Goal: Task Accomplishment & Management: Use online tool/utility

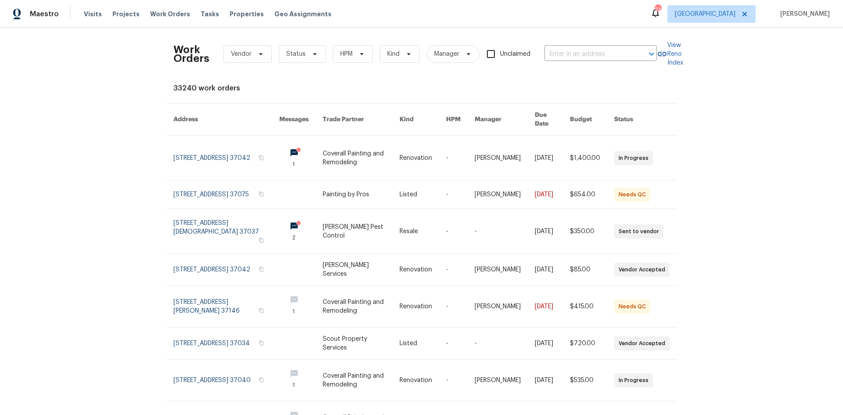
click at [138, 81] on div "Work Orders Vendor Status HPM Kind Manager Unclaimed ​ View Reno Index 33240 wo…" at bounding box center [421, 221] width 843 height 387
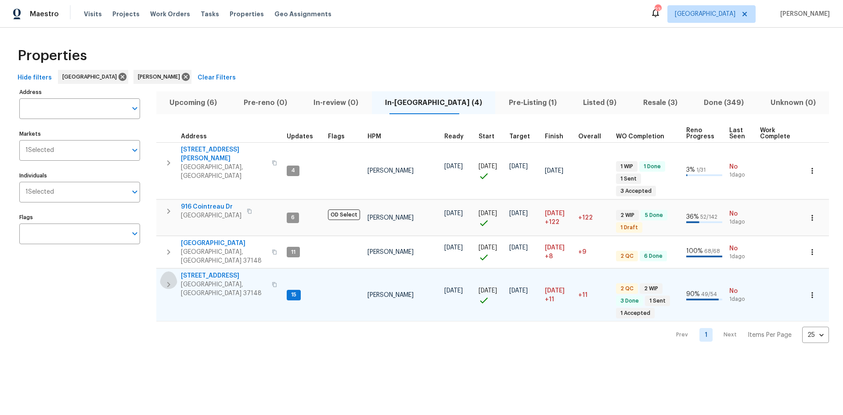
click at [172, 279] on icon "button" at bounding box center [168, 284] width 11 height 11
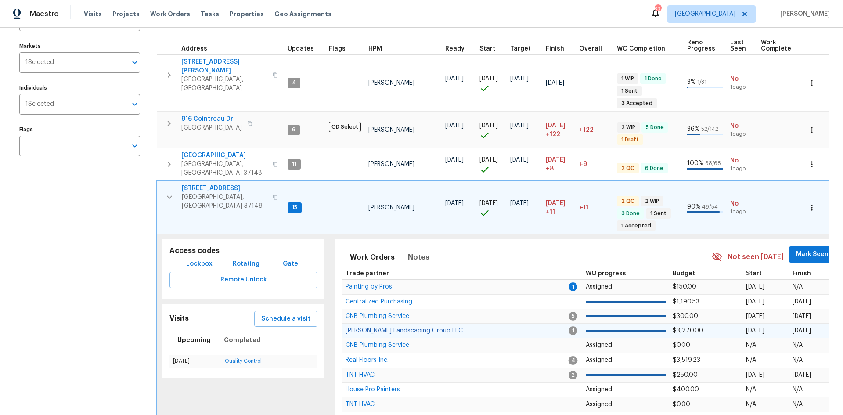
scroll to position [158, 0]
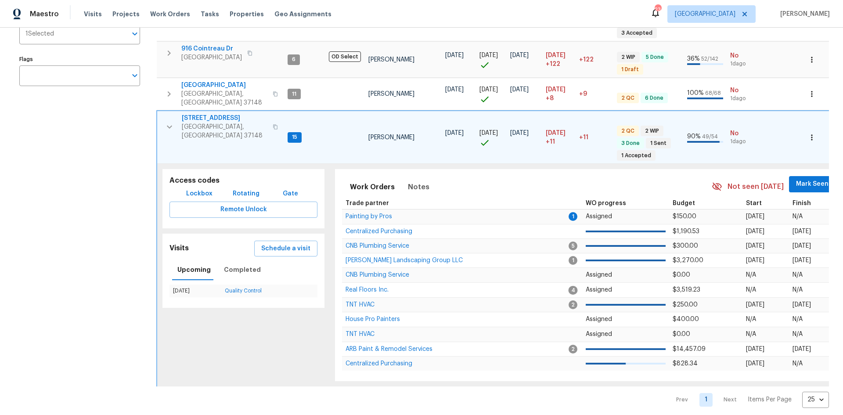
click at [807, 179] on span "Mark Seen" at bounding box center [812, 184] width 32 height 11
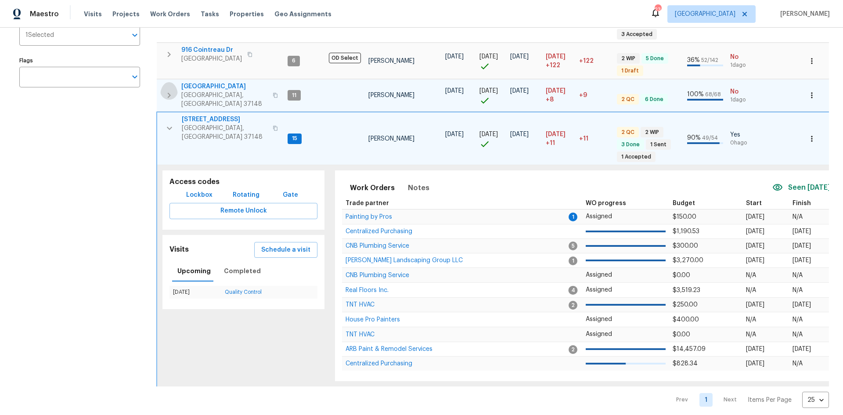
click at [163, 82] on button "button" at bounding box center [169, 95] width 18 height 26
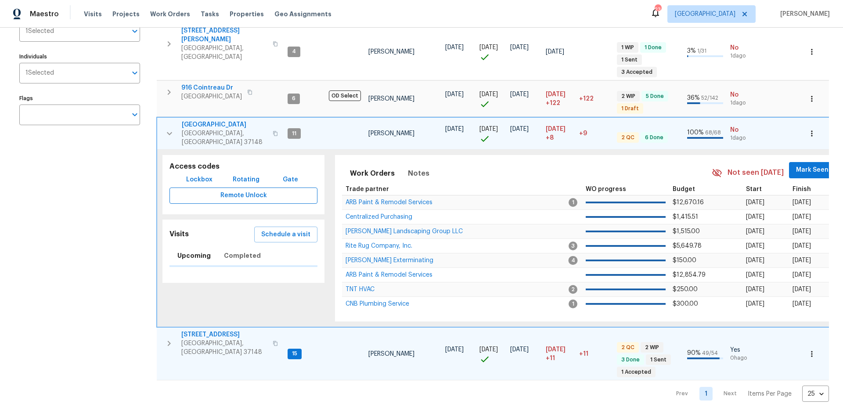
scroll to position [113, 0]
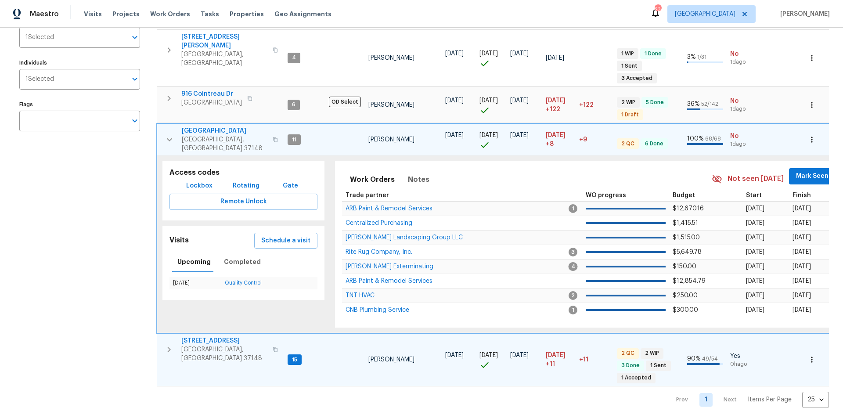
click at [798, 171] on span "Mark Seen" at bounding box center [812, 176] width 32 height 11
click at [166, 136] on icon "button" at bounding box center [169, 141] width 11 height 11
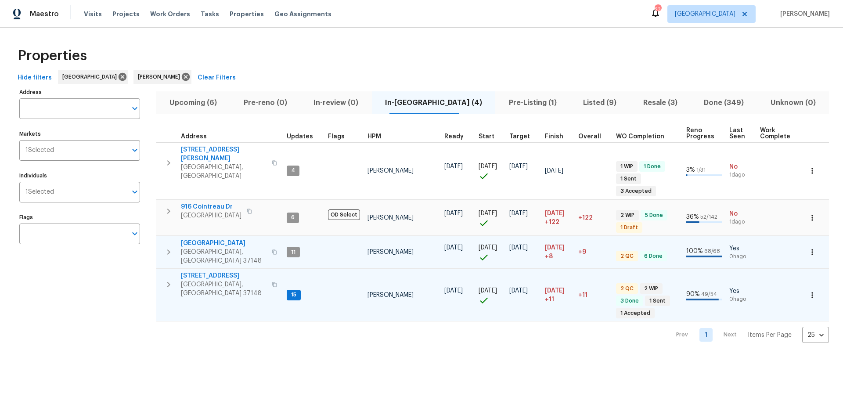
scroll to position [0, 0]
click at [172, 271] on button "button" at bounding box center [169, 284] width 18 height 26
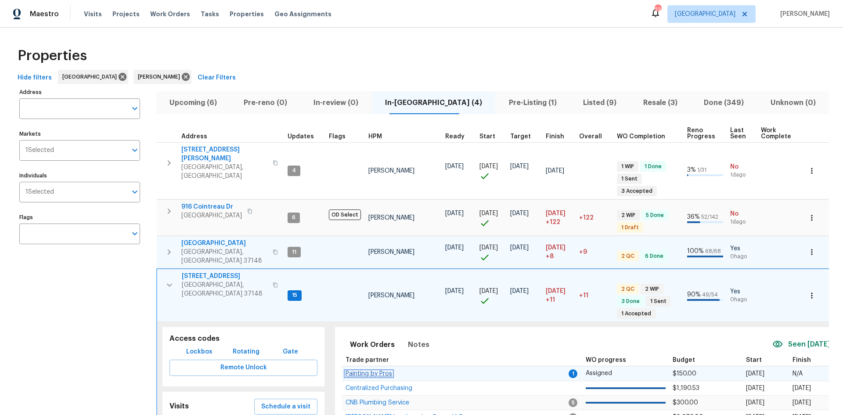
click at [385, 370] on span "Painting by Pros" at bounding box center [368, 373] width 47 height 6
click at [172, 280] on icon "button" at bounding box center [169, 285] width 11 height 11
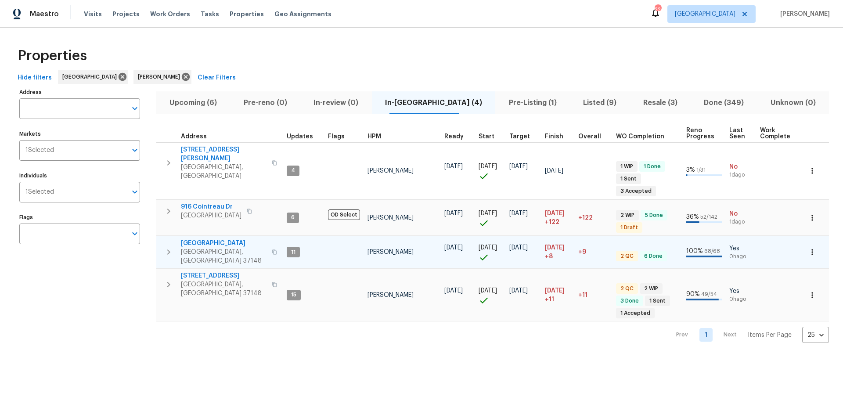
click at [24, 74] on span "Hide filters" at bounding box center [35, 77] width 34 height 11
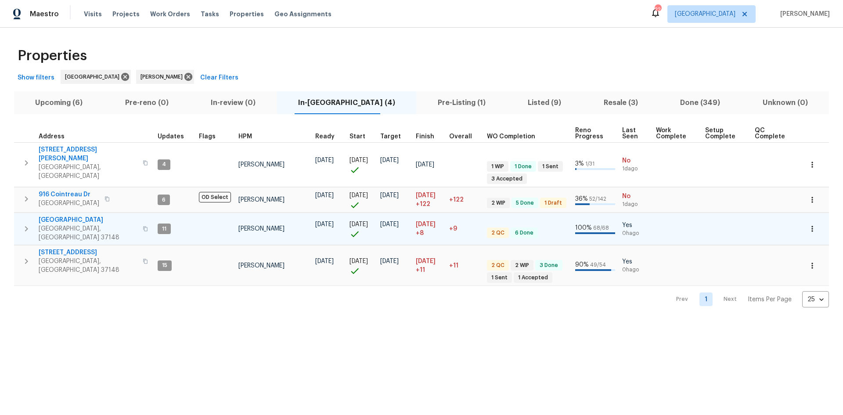
click at [22, 256] on icon "button" at bounding box center [26, 261] width 11 height 11
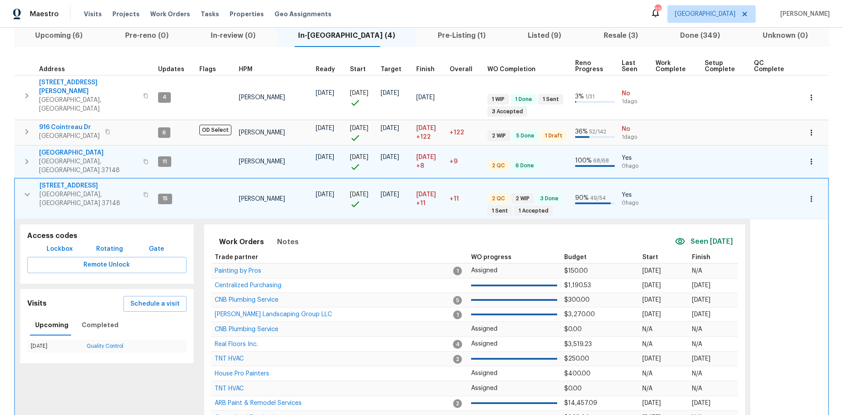
scroll to position [115, 0]
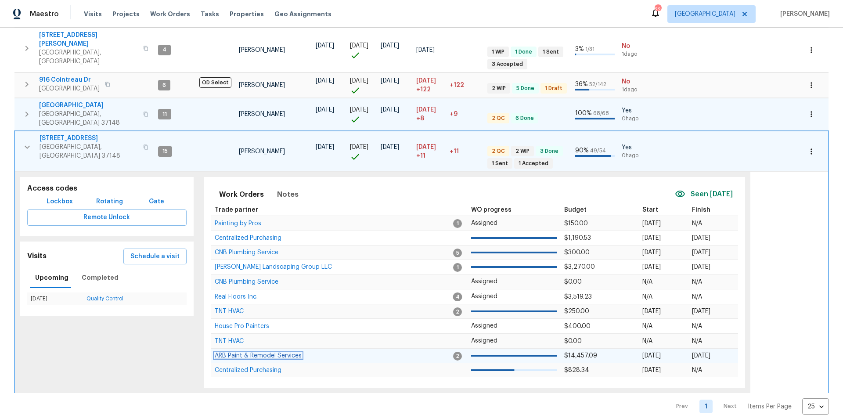
click at [242, 352] on span "ARB Paint & Remodel Services" at bounding box center [258, 355] width 87 height 6
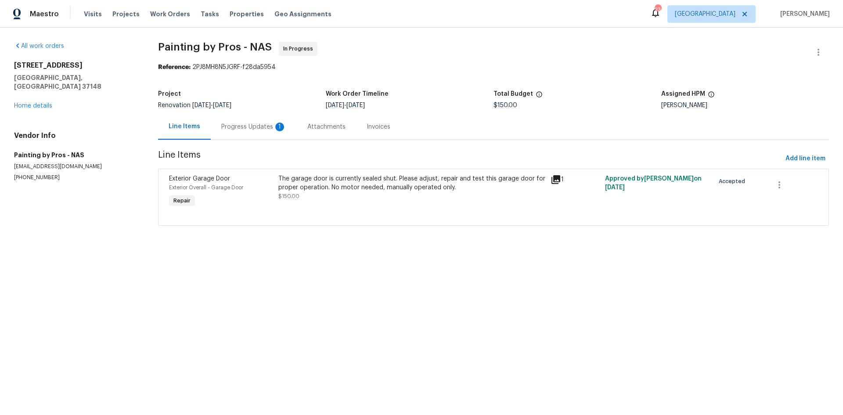
click at [320, 179] on div "The garage door is currently sealed shut. Please adjust, repair and test this g…" at bounding box center [411, 183] width 267 height 18
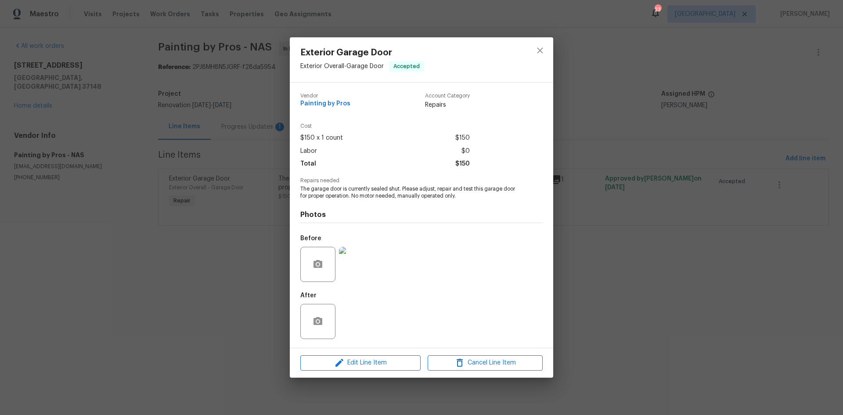
click at [342, 266] on img at bounding box center [356, 264] width 35 height 35
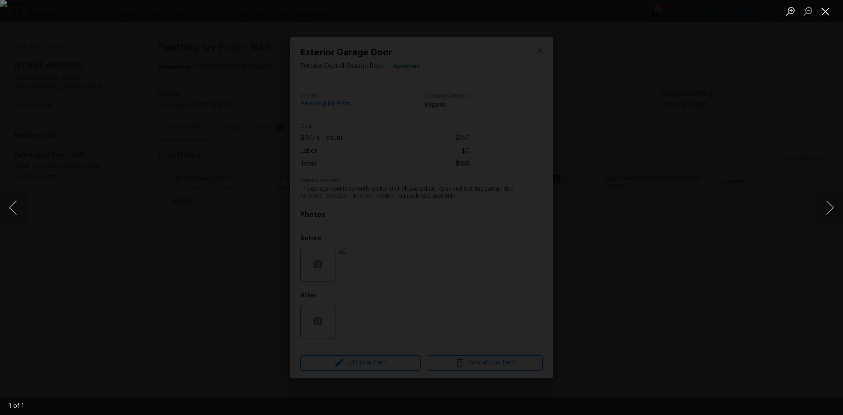
click at [826, 11] on button "Close lightbox" at bounding box center [825, 11] width 18 height 15
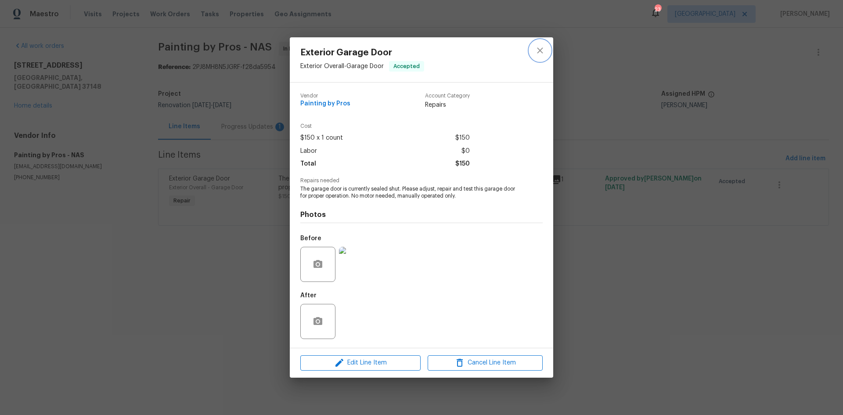
click at [544, 46] on icon "close" at bounding box center [540, 50] width 11 height 11
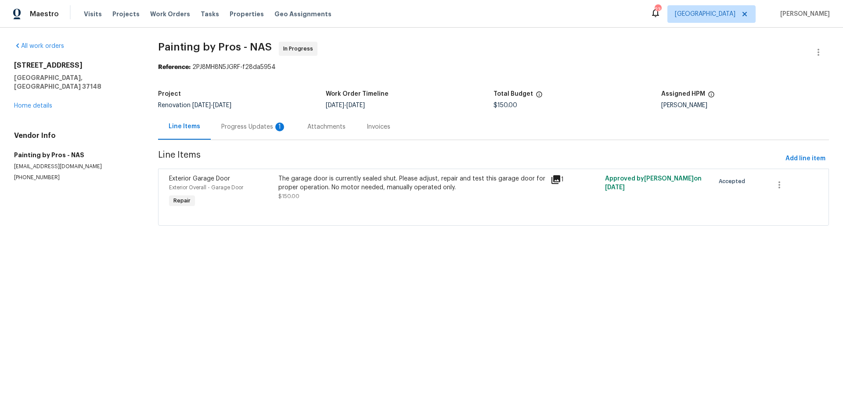
click at [246, 121] on div "Progress Updates 1" at bounding box center [254, 127] width 86 height 26
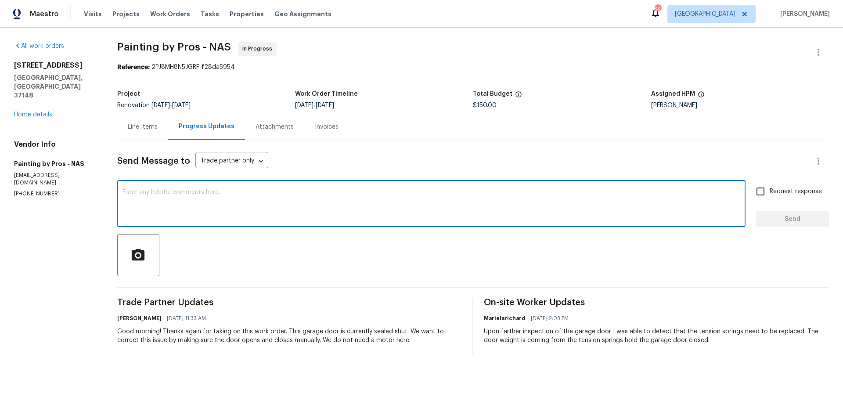
click at [557, 191] on textarea at bounding box center [430, 204] width 617 height 31
drag, startPoint x: 322, startPoint y: 189, endPoint x: 309, endPoint y: 191, distance: 12.9
type textarea "Got it, thank you for the update. Are you able to make this repair today?"
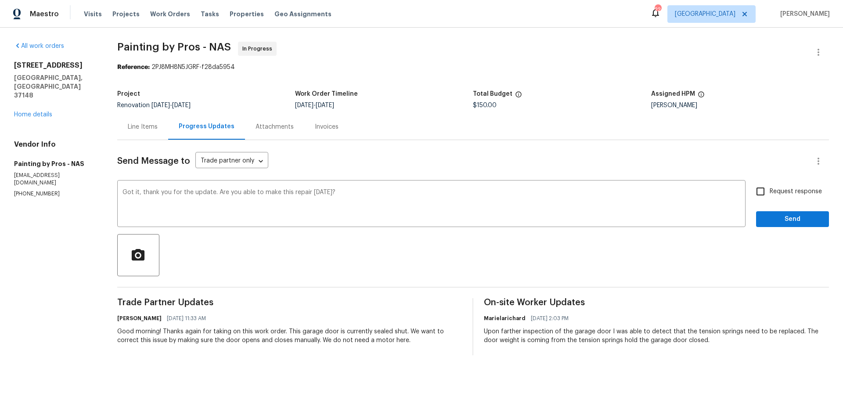
click at [793, 189] on span "Request response" at bounding box center [795, 191] width 52 height 9
click at [769, 189] on input "Request response" at bounding box center [760, 191] width 18 height 18
checkbox input "true"
click at [238, 161] on body "Maestro Visits Projects Work Orders Tasks Properties Geo Assignments 22 Nashvil…" at bounding box center [421, 184] width 843 height 369
click at [264, 177] on li "Trade partner and on site worker" at bounding box center [249, 176] width 110 height 14
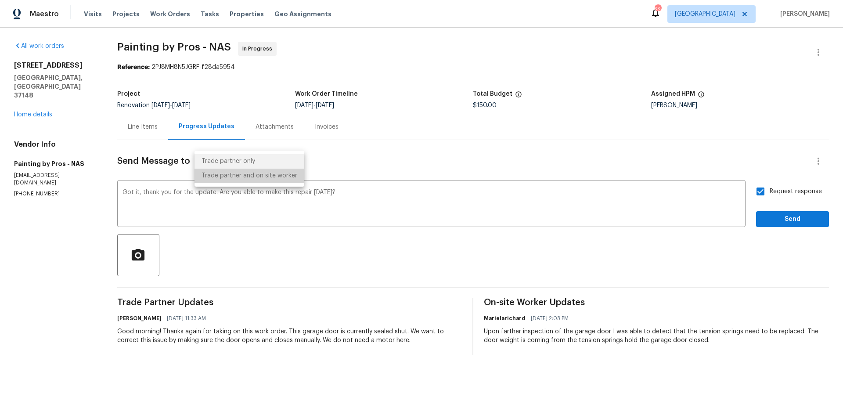
type input "Trade Partner and On-Site Worker"
click at [788, 212] on button "Send" at bounding box center [792, 219] width 73 height 16
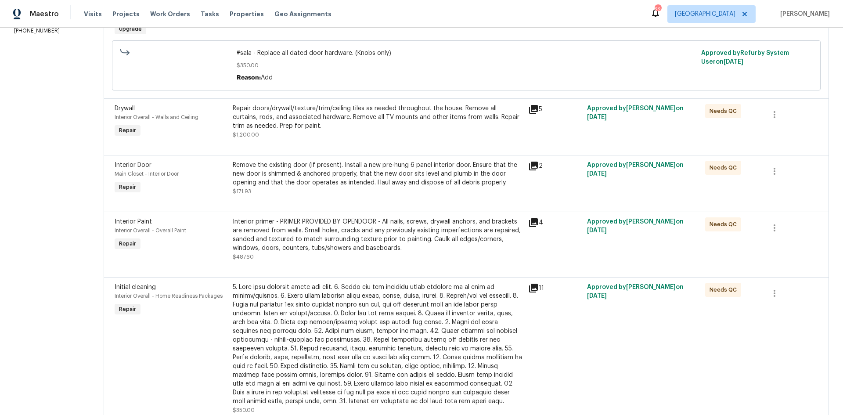
scroll to position [176, 0]
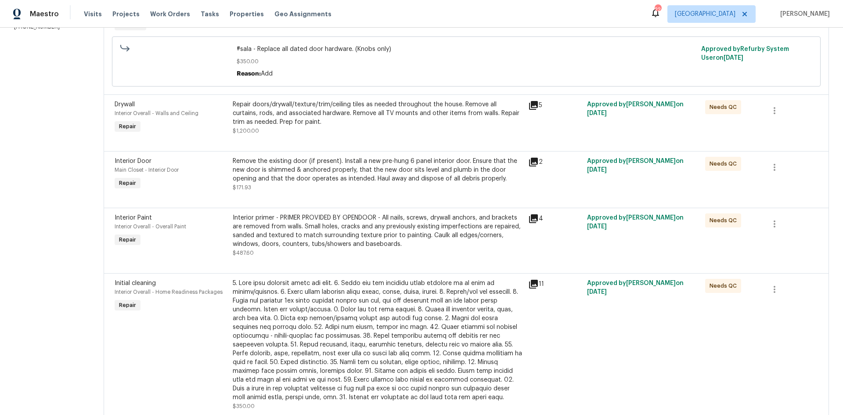
click at [294, 127] on div "Repair doors/drywall/texture/trim/ceiling tiles as needed throughout the house.…" at bounding box center [378, 117] width 290 height 35
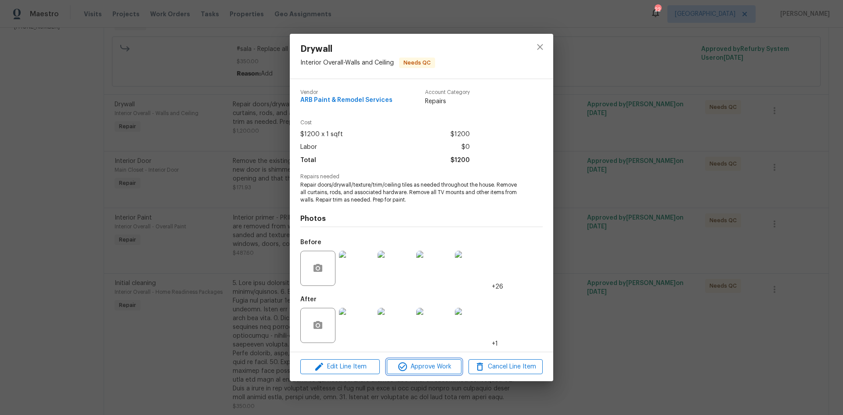
click at [404, 370] on icon "button" at bounding box center [402, 366] width 9 height 9
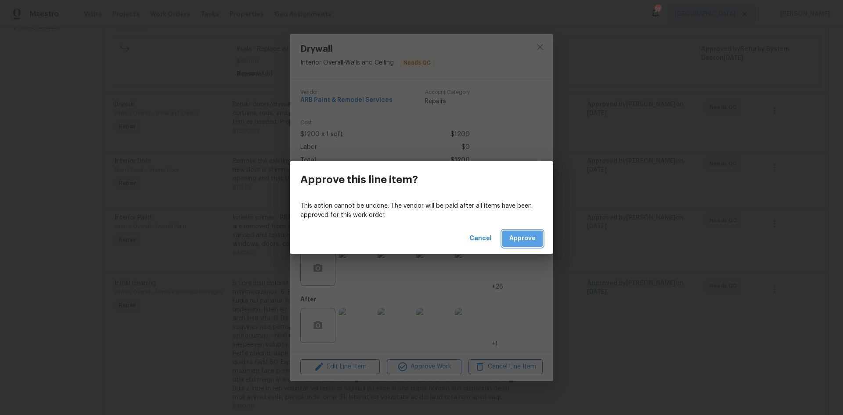
click at [515, 240] on span "Approve" at bounding box center [522, 238] width 26 height 11
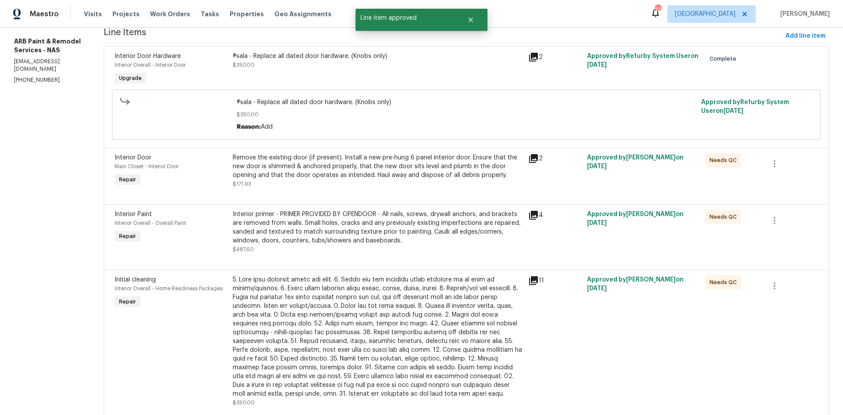
scroll to position [132, 0]
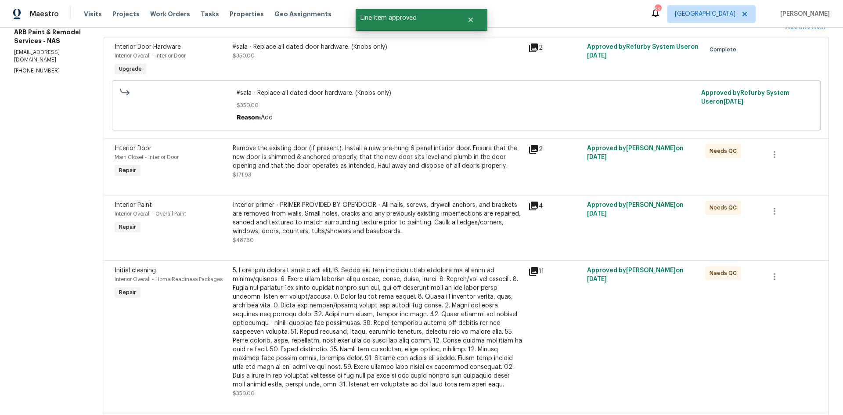
click at [326, 174] on div "Remove the existing door (if present). Install a new pre-hung 6 panel interior …" at bounding box center [378, 161] width 290 height 35
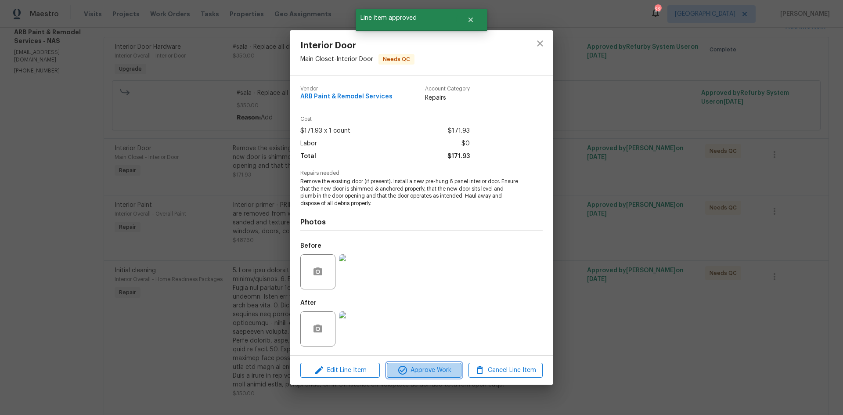
click at [434, 368] on span "Approve Work" at bounding box center [423, 370] width 69 height 11
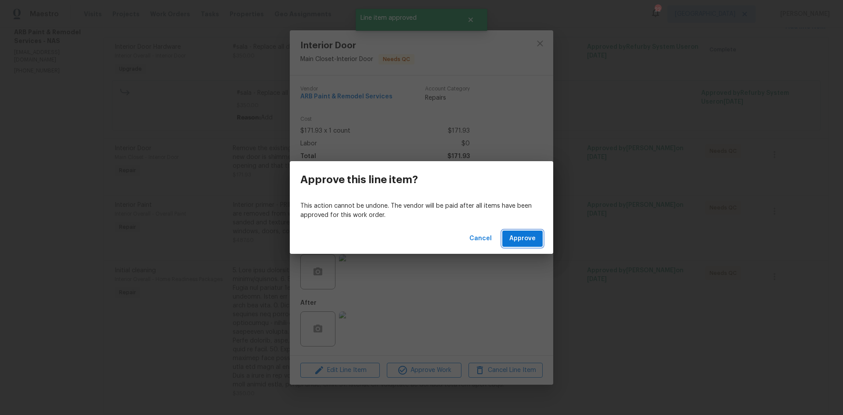
click at [514, 231] on button "Approve" at bounding box center [522, 238] width 40 height 16
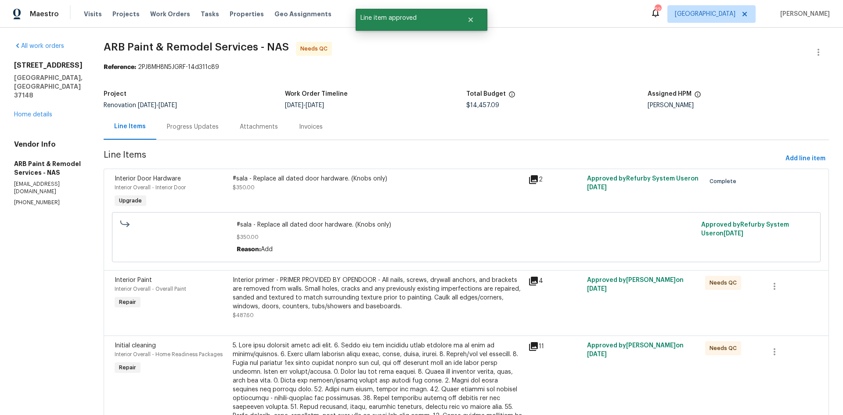
scroll to position [176, 0]
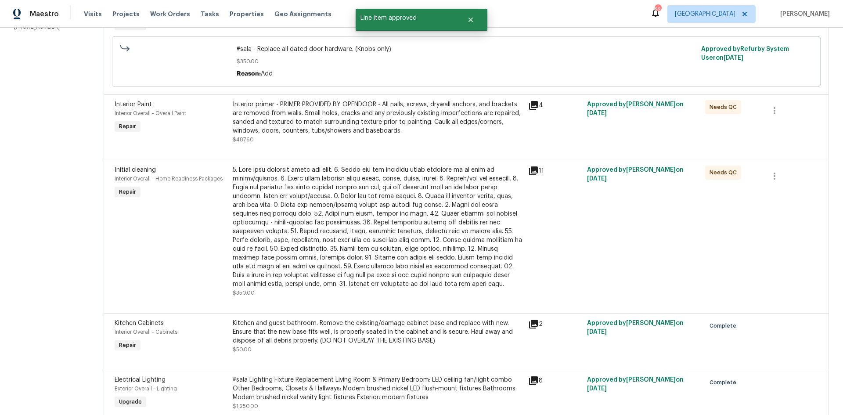
click at [379, 115] on div "Interior primer - PRIMER PROVIDED BY OPENDOOR - All nails, screws, drywall anch…" at bounding box center [378, 117] width 290 height 35
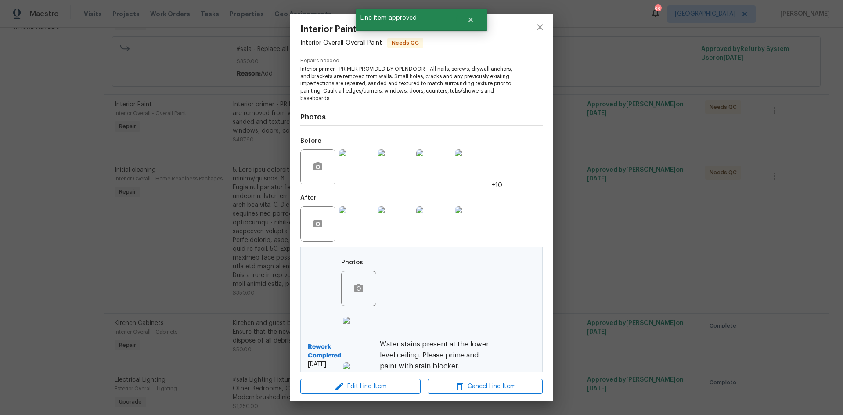
scroll to position [193, 0]
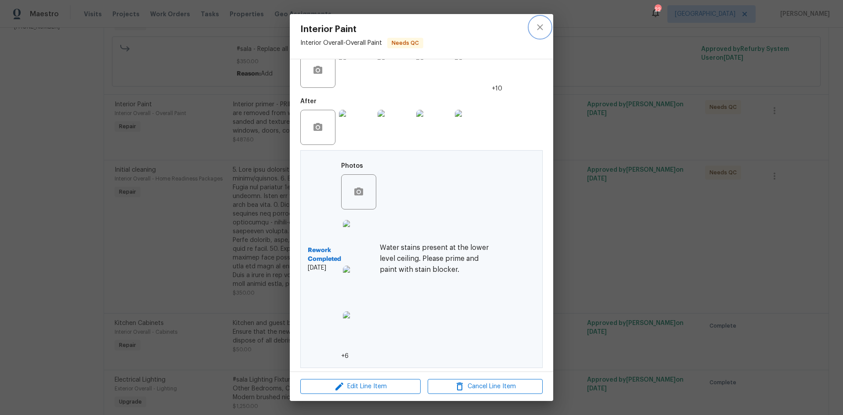
click at [533, 29] on button "close" at bounding box center [539, 27] width 21 height 21
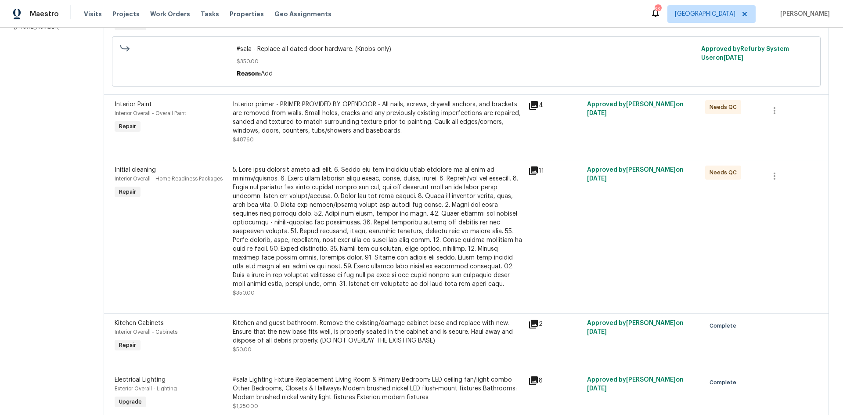
click at [469, 227] on div at bounding box center [378, 226] width 290 height 123
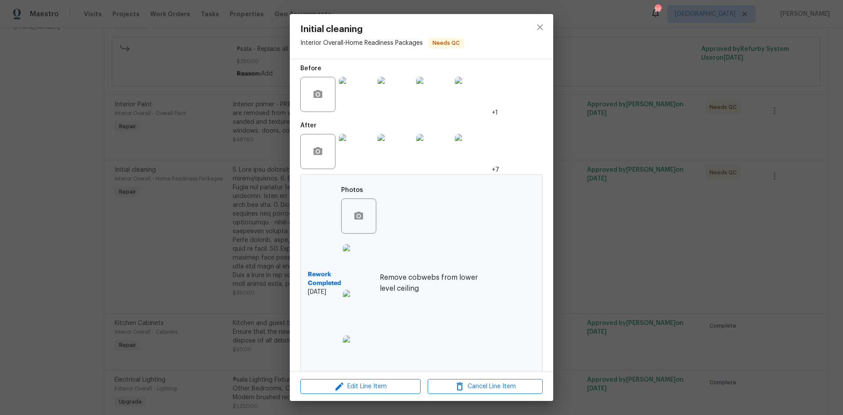
scroll to position [273, 0]
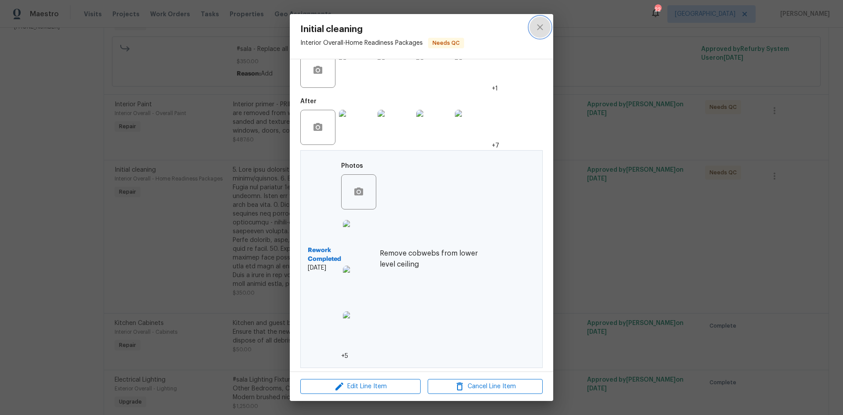
click at [541, 31] on icon "close" at bounding box center [540, 27] width 11 height 11
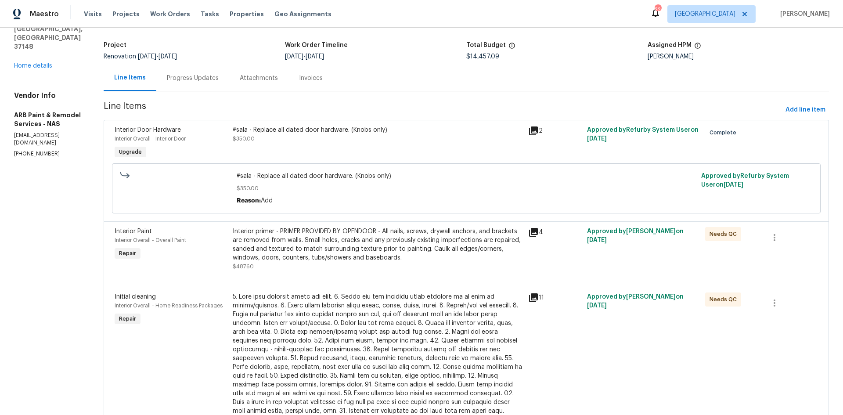
scroll to position [0, 0]
